Goal: Task Accomplishment & Management: Manage account settings

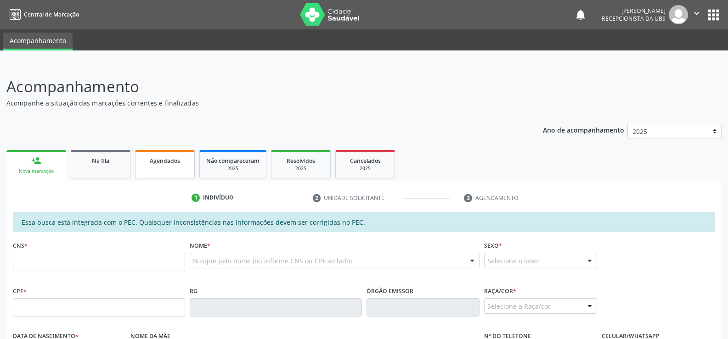
click at [159, 169] on link "Agendados" at bounding box center [165, 164] width 60 height 28
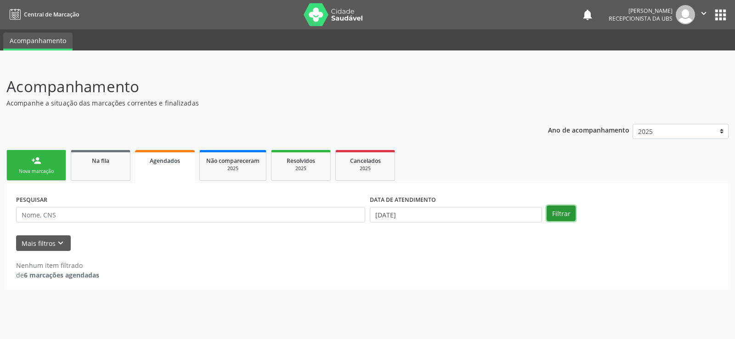
click at [559, 212] on button "Filtrar" at bounding box center [560, 214] width 29 height 16
click at [456, 214] on input "[DATE]" at bounding box center [456, 215] width 172 height 16
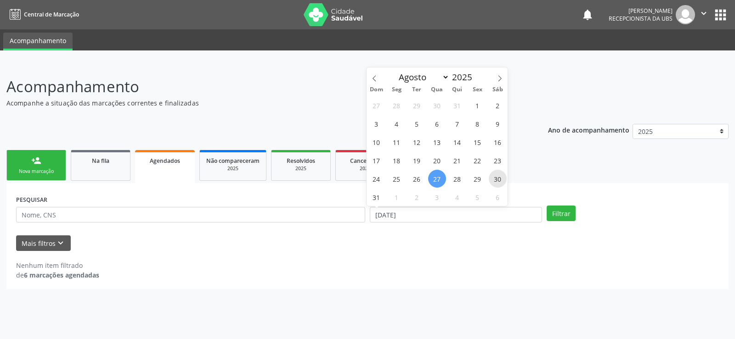
click at [492, 180] on span "30" at bounding box center [498, 179] width 18 height 18
type input "[DATE]"
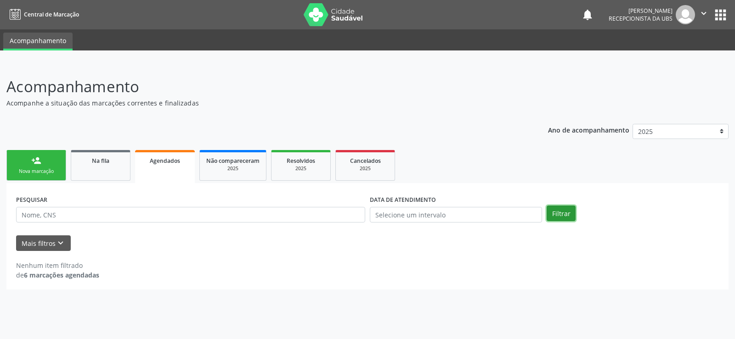
click at [555, 214] on button "Filtrar" at bounding box center [560, 214] width 29 height 16
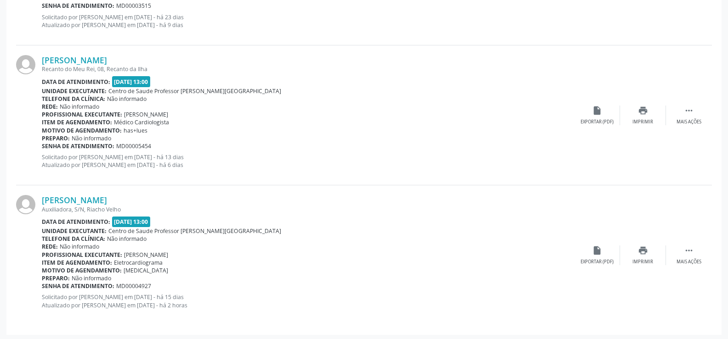
scroll to position [798, 0]
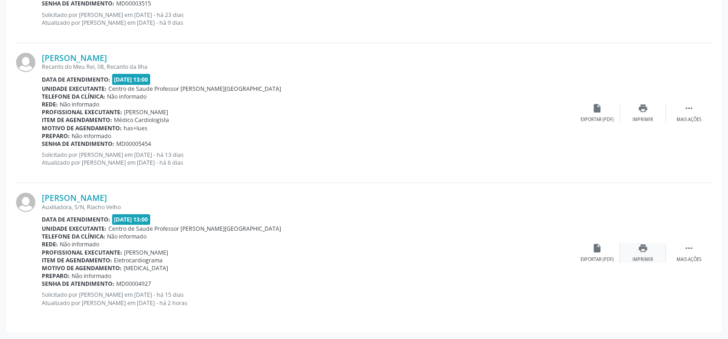
click at [644, 247] on icon "print" at bounding box center [643, 248] width 10 height 10
click at [688, 253] on icon "" at bounding box center [689, 248] width 10 height 10
click at [579, 290] on div "[PERSON_NAME] Auxiliadora, S/N, Riacho Velho Data de atendimento: [DATE] 13:00 …" at bounding box center [364, 253] width 696 height 140
click at [701, 236] on div "[PERSON_NAME] Auxiliadora, S/N, Riacho Velho Data de atendimento: [DATE] 13:00 …" at bounding box center [364, 253] width 696 height 140
click at [565, 287] on div "[PERSON_NAME] Auxiliadora, S/N, Riacho Velho Data de atendimento: [DATE] 13:00 …" at bounding box center [364, 253] width 696 height 140
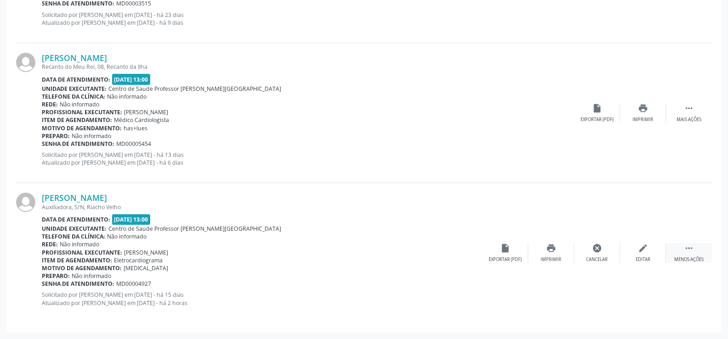
click at [695, 256] on div " Menos ações" at bounding box center [689, 253] width 46 height 20
click at [695, 256] on div " Mais ações" at bounding box center [689, 253] width 46 height 20
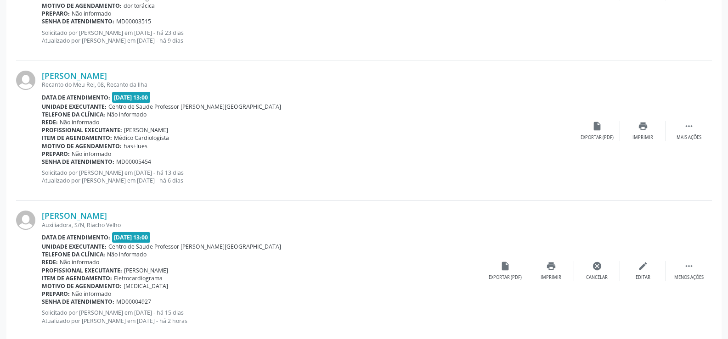
scroll to position [752, 0]
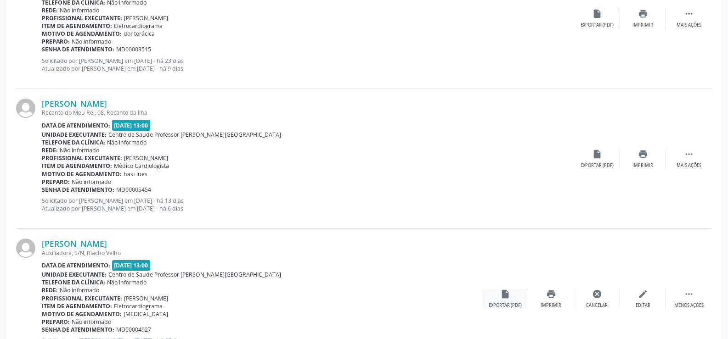
click at [502, 298] on icon "insert_drive_file" at bounding box center [505, 294] width 10 height 10
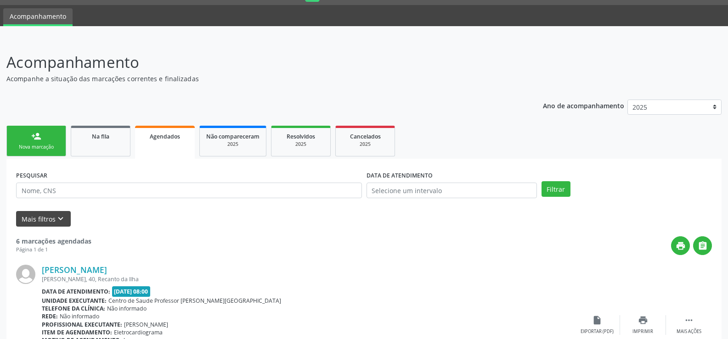
scroll to position [46, 0]
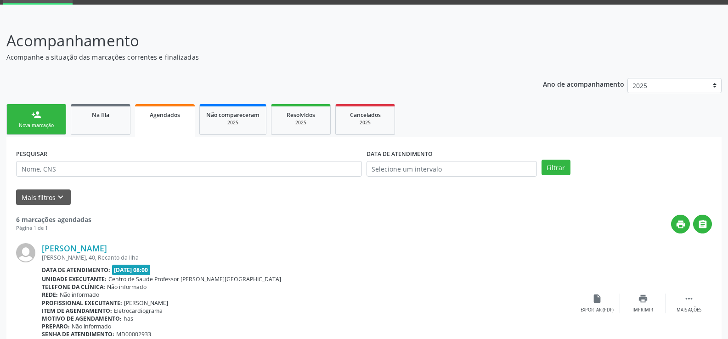
click at [175, 116] on span "Agendados" at bounding box center [165, 115] width 30 height 8
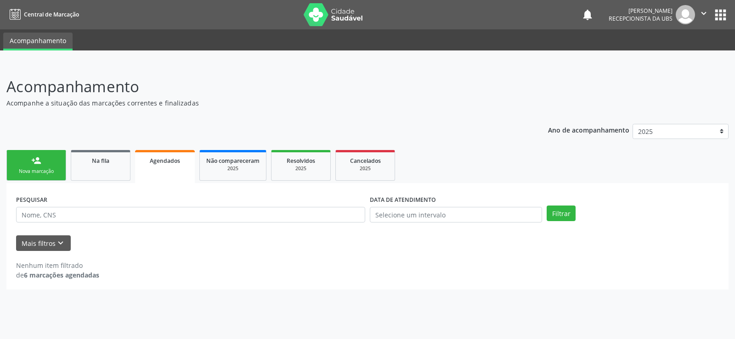
click at [176, 162] on span "Agendados" at bounding box center [165, 161] width 30 height 8
click at [178, 162] on span "Agendados" at bounding box center [165, 161] width 30 height 8
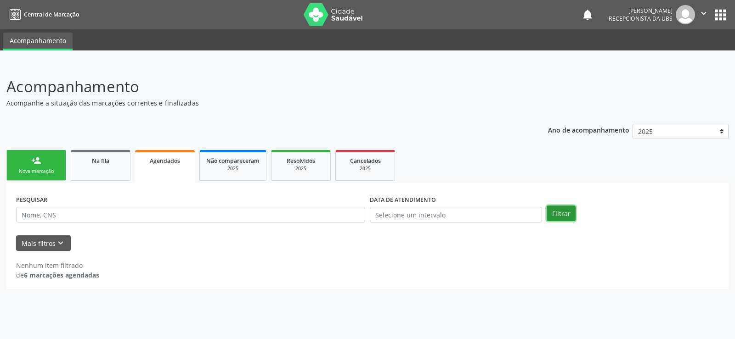
click at [554, 216] on button "Filtrar" at bounding box center [560, 214] width 29 height 16
